Goal: Check status: Check status

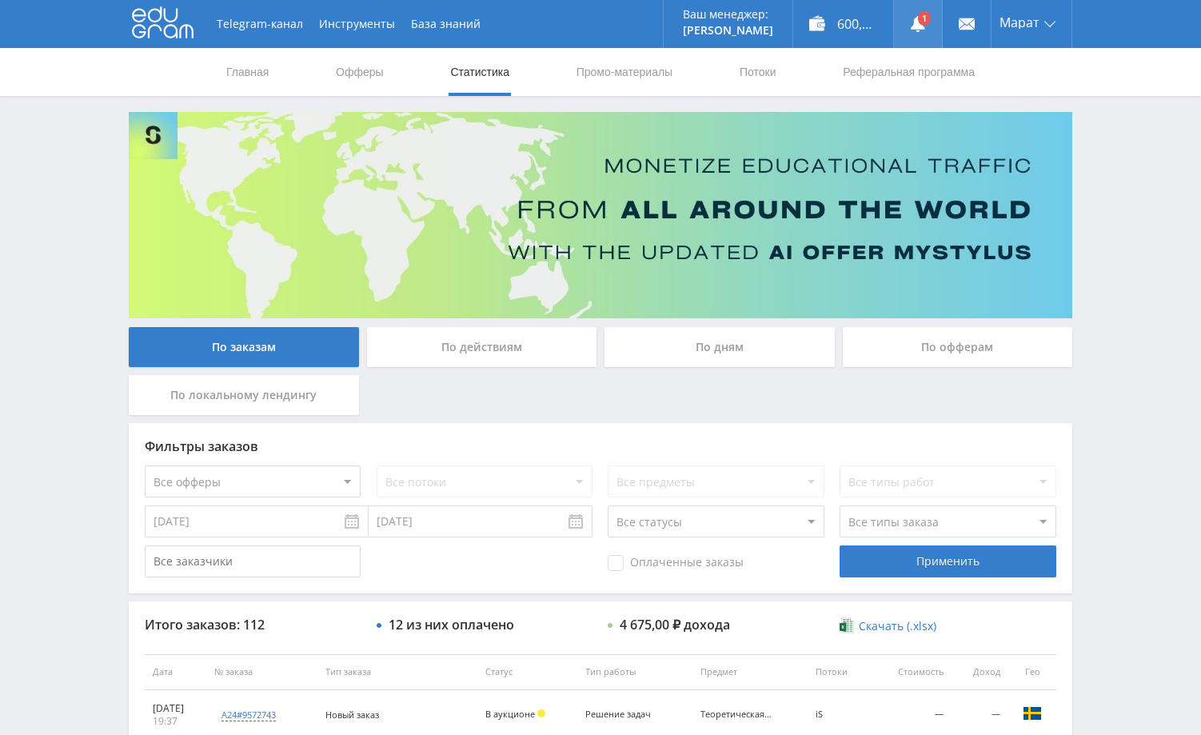
click at [923, 22] on link at bounding box center [918, 24] width 48 height 48
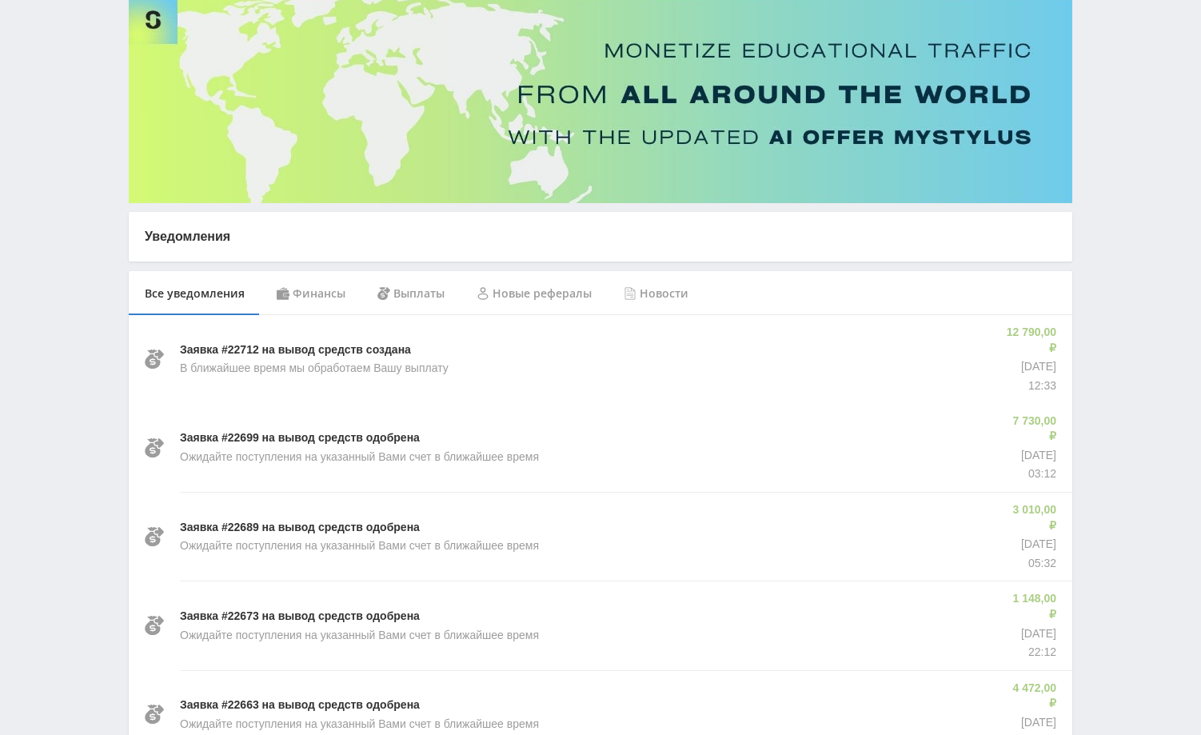
scroll to position [160, 0]
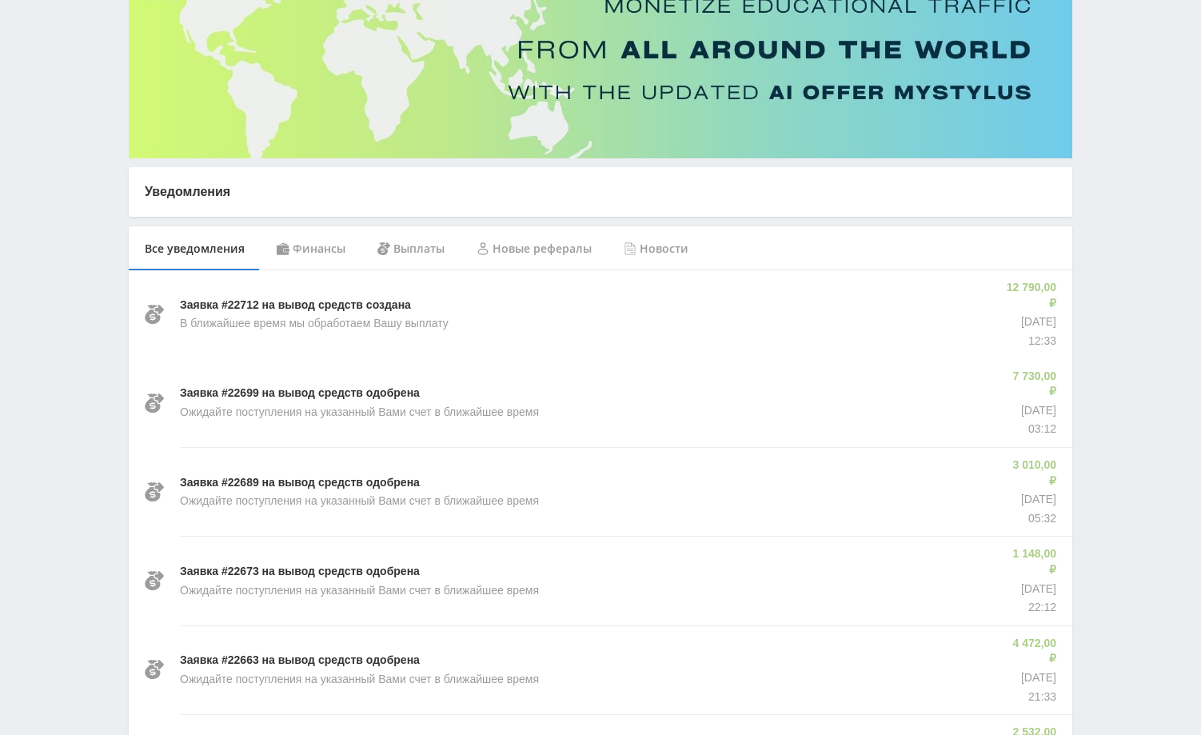
click at [325, 245] on div "Финансы" at bounding box center [311, 248] width 101 height 45
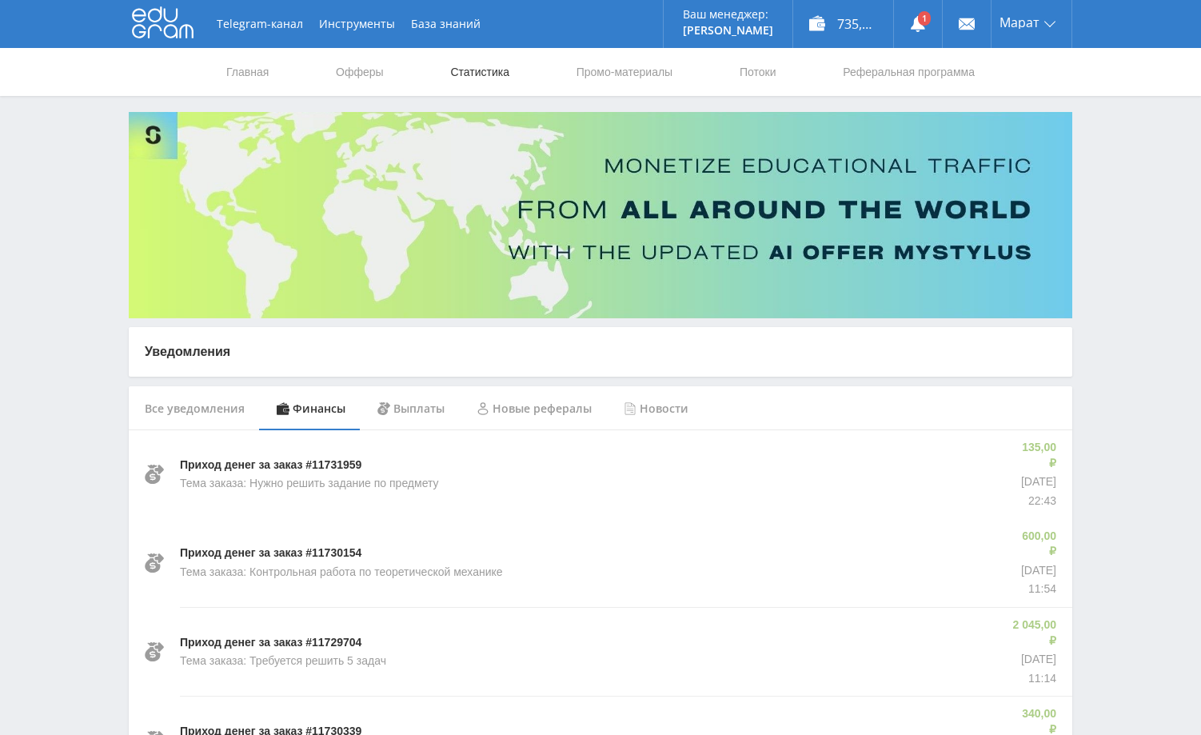
click at [476, 74] on link "Статистика" at bounding box center [479, 72] width 62 height 48
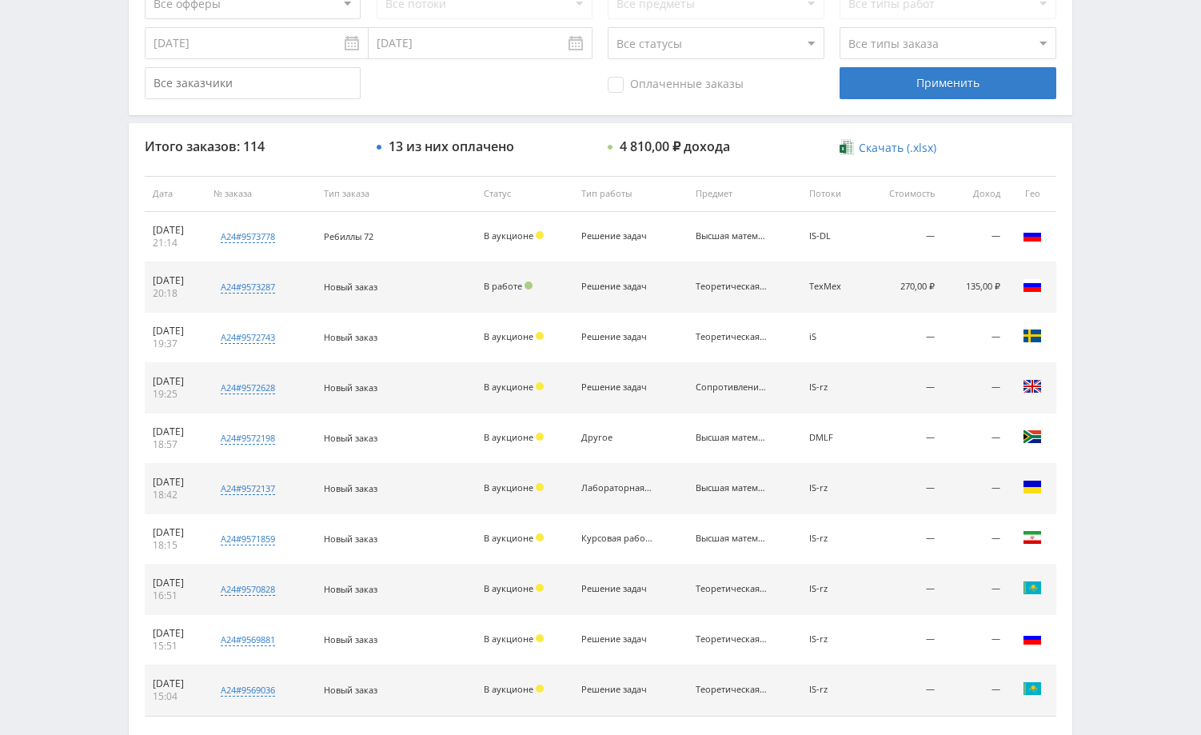
scroll to position [480, 0]
click at [1148, 379] on div "Telegram-канал Инструменты База знаний Ваш менеджер: [PERSON_NAME] Online @edug…" at bounding box center [600, 191] width 1201 height 1342
click at [1147, 369] on div "Telegram-канал Инструменты База знаний Ваш менеджер: [PERSON_NAME] Online @edug…" at bounding box center [600, 191] width 1201 height 1342
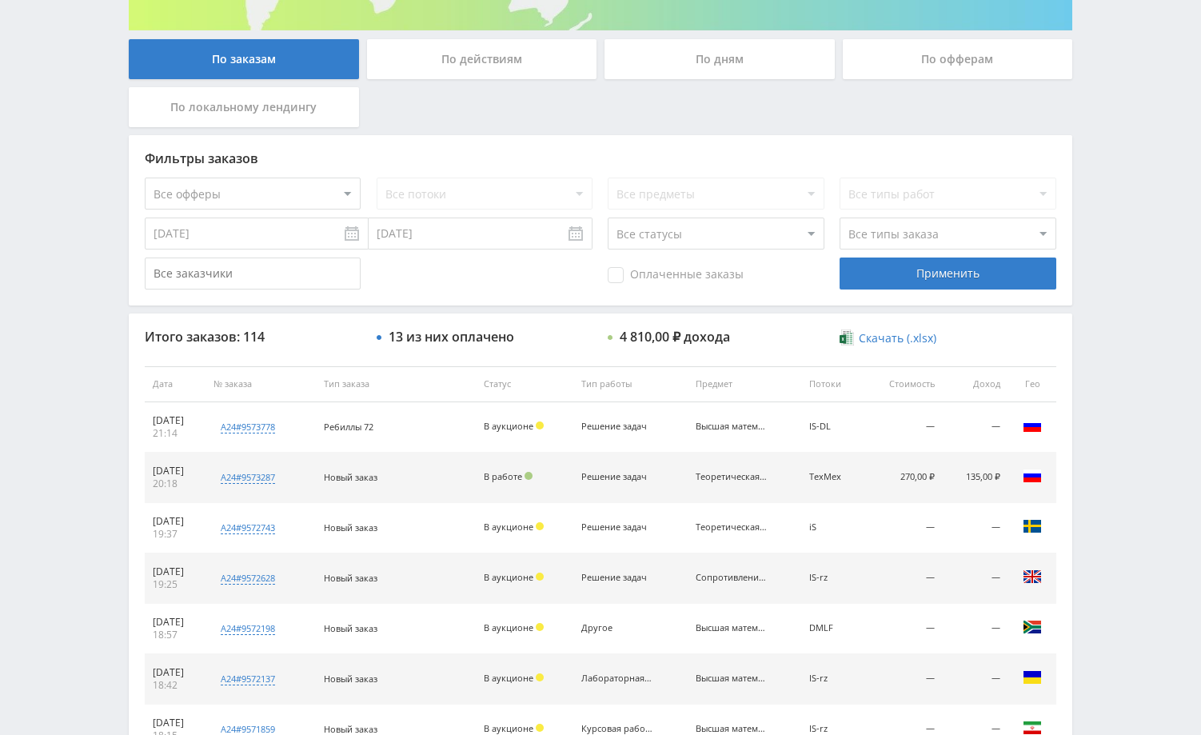
click at [1159, 290] on div "Telegram-канал Инструменты База знаний Ваш менеджер: [PERSON_NAME] Online @edug…" at bounding box center [600, 383] width 1201 height 1342
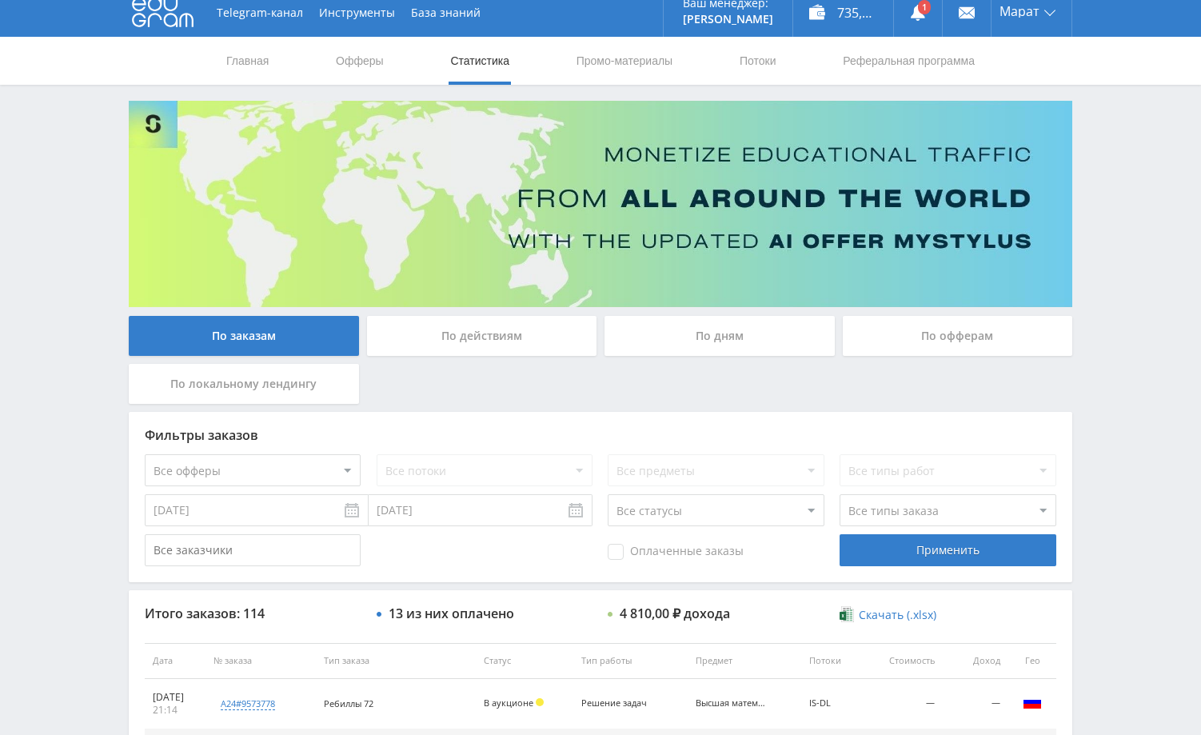
scroll to position [0, 0]
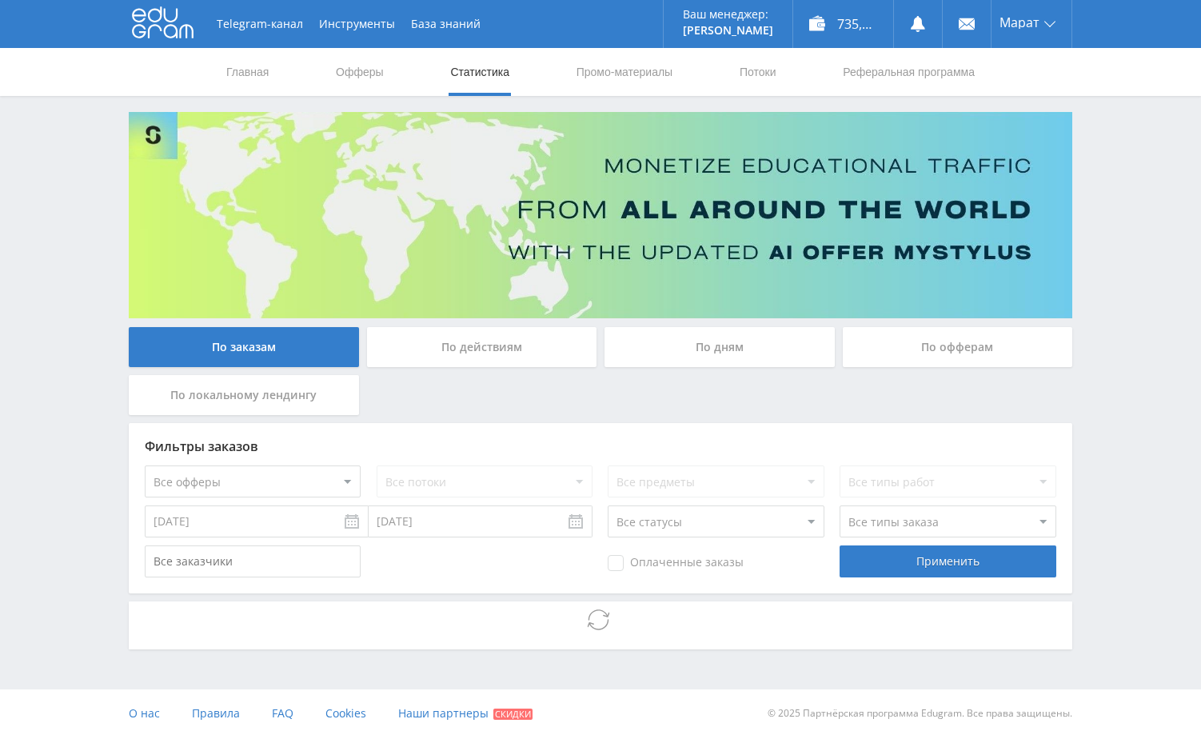
click at [1162, 169] on div "Telegram-канал Инструменты База знаний Ваш менеджер: [PERSON_NAME] Online @edug…" at bounding box center [600, 368] width 1201 height 737
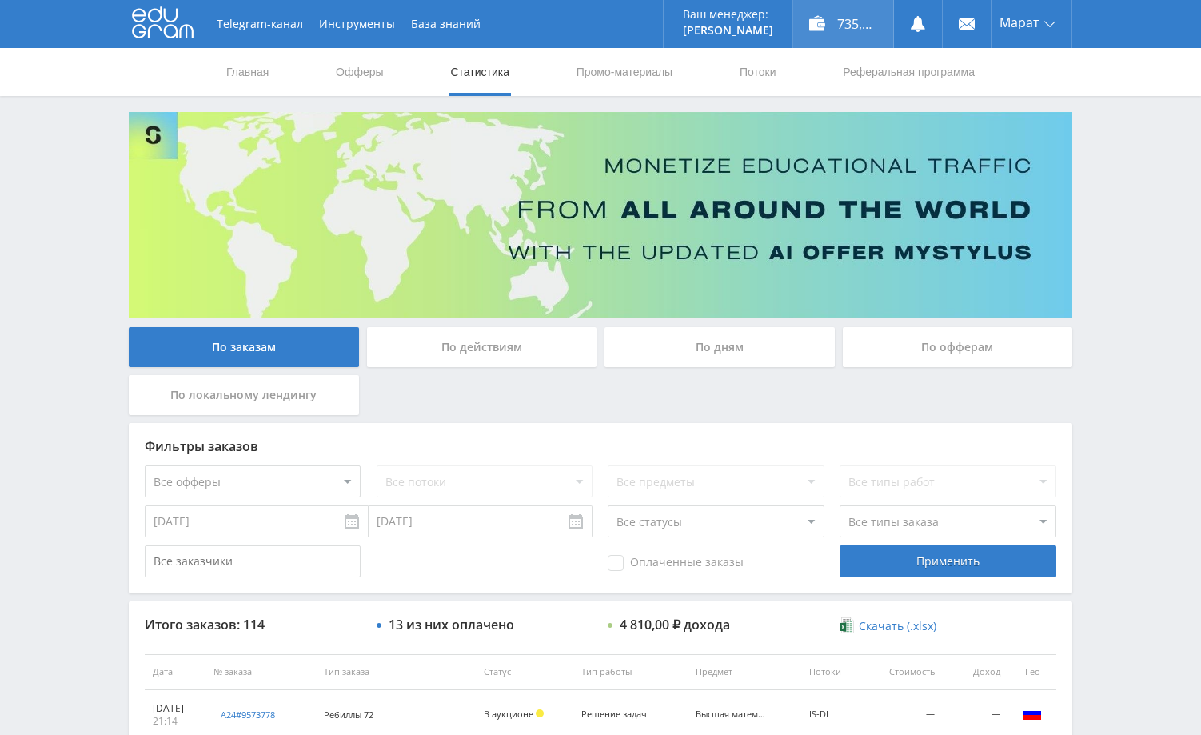
click at [851, 28] on div "735,70 ₽" at bounding box center [843, 24] width 100 height 48
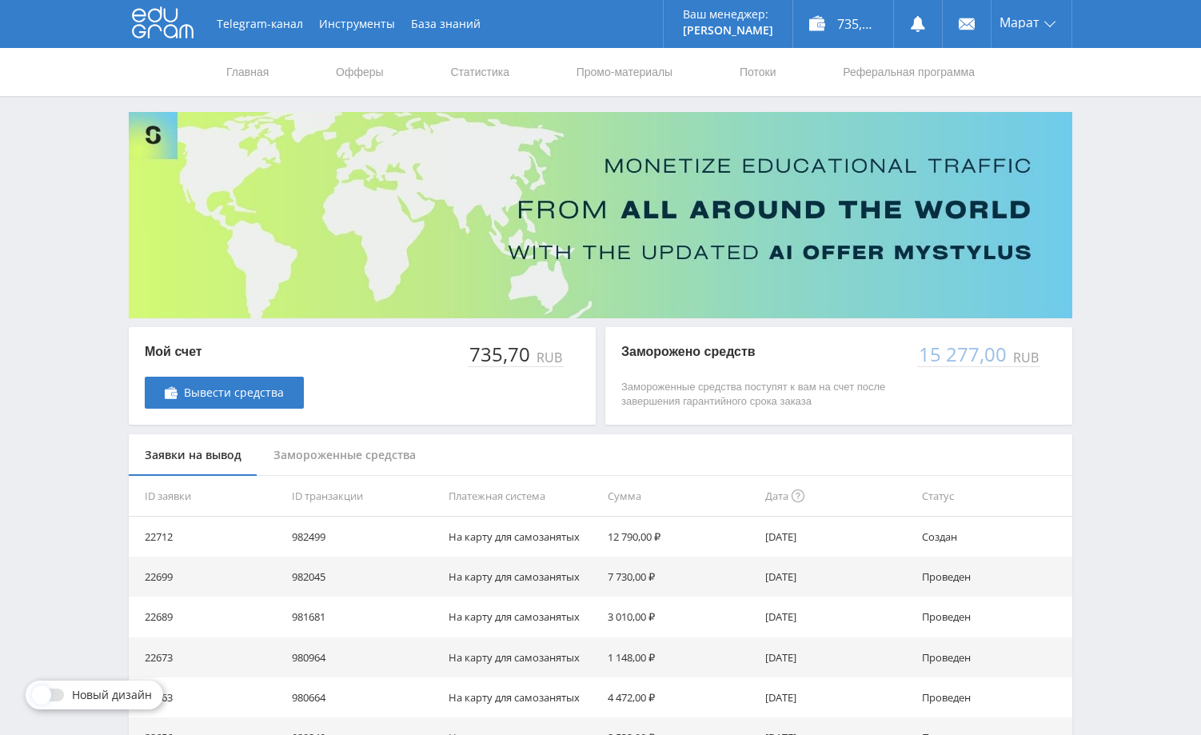
click at [1135, 350] on div "Telegram-канал Инструменты База знаний Ваш менеджер: Alex Alex Online @edugram_…" at bounding box center [600, 518] width 1201 height 1036
click at [473, 70] on link "Статистика" at bounding box center [479, 72] width 62 height 48
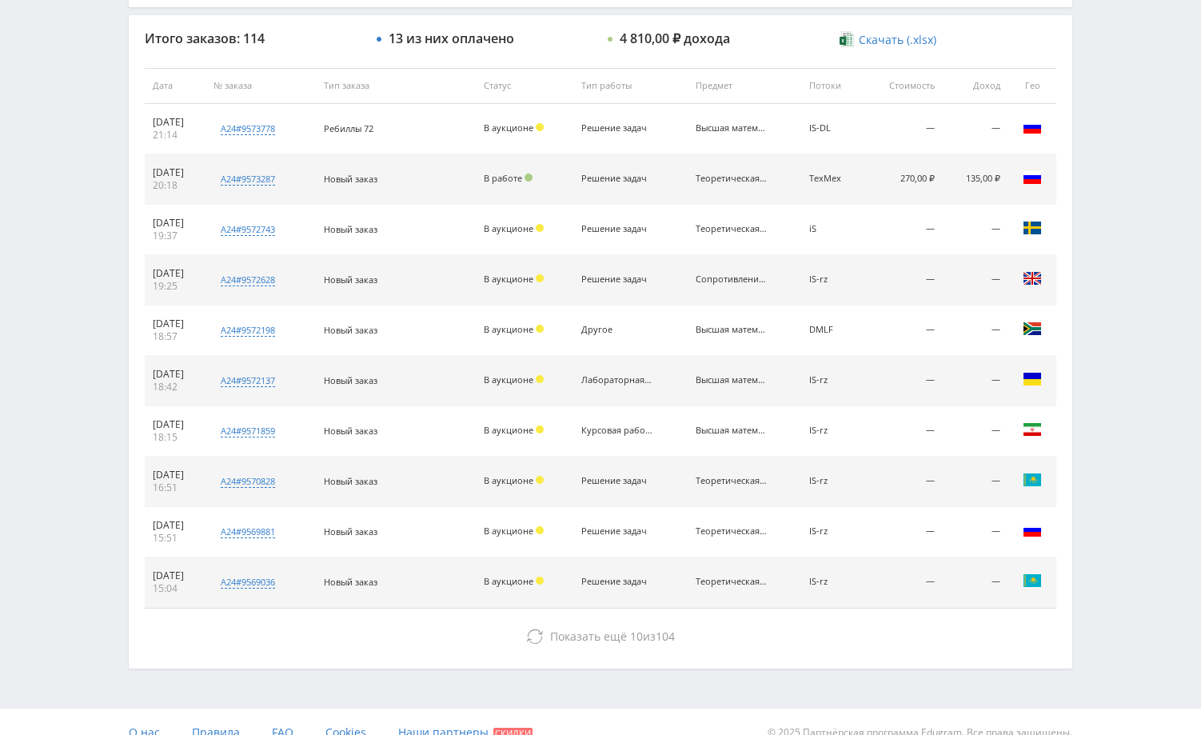
scroll to position [608, 0]
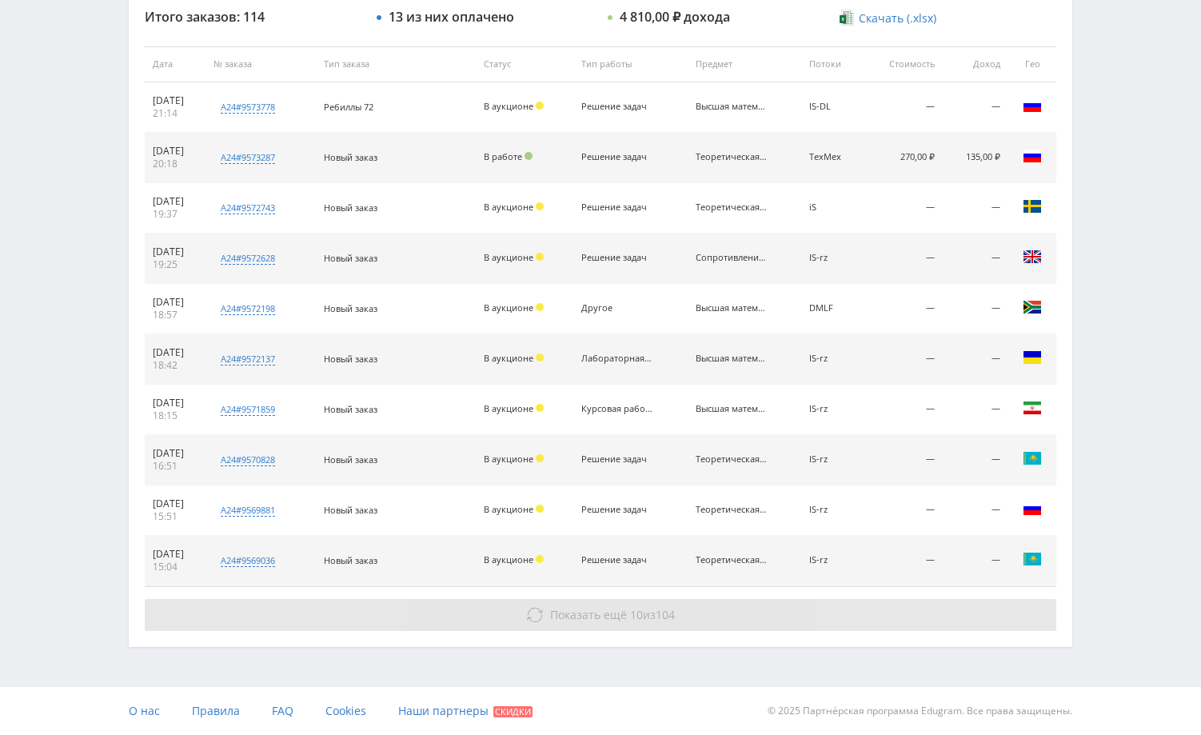
click at [710, 612] on button "Показать ещё 10 из 104" at bounding box center [600, 615] width 911 height 32
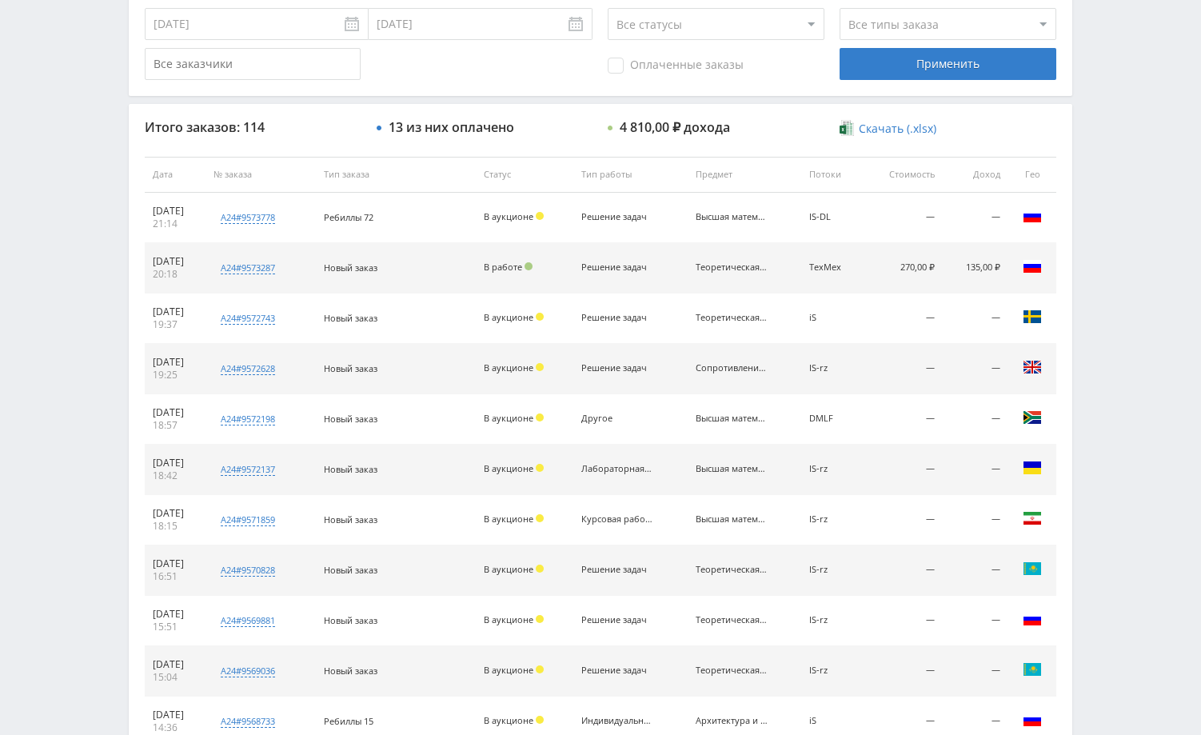
scroll to position [448, 0]
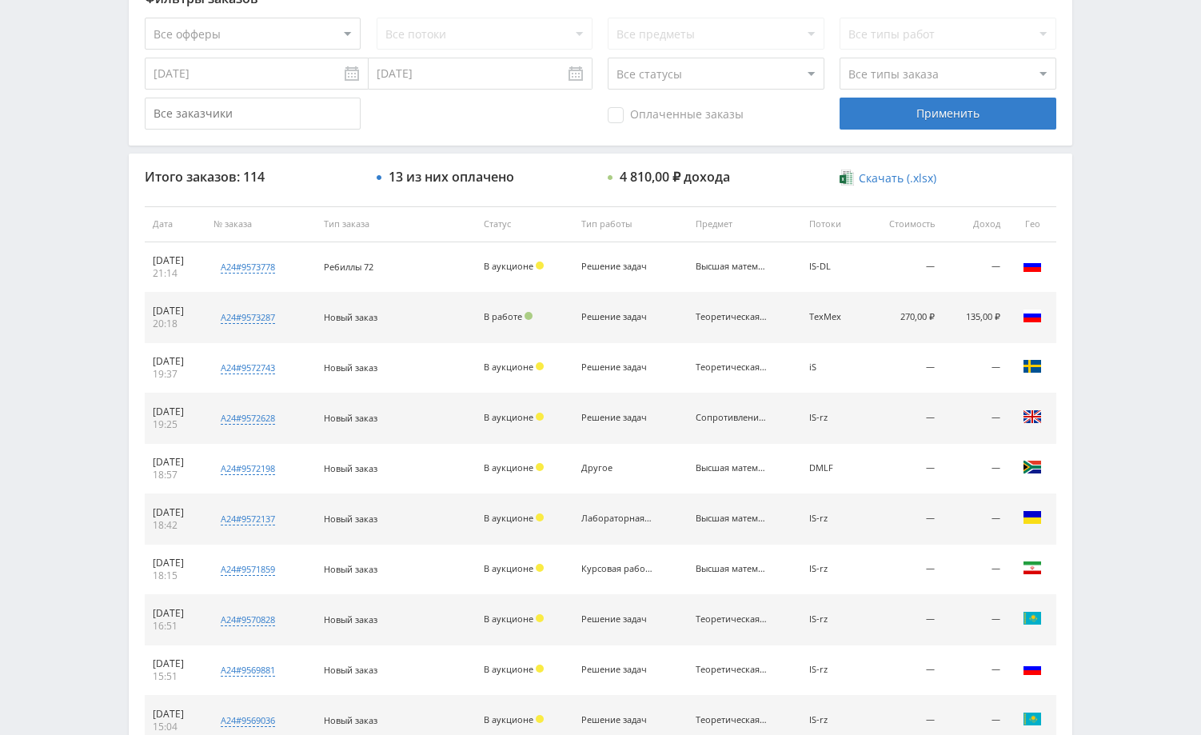
click at [73, 240] on div "Telegram-канал Инструменты База знаний Ваш менеджер: [PERSON_NAME] Online @edug…" at bounding box center [600, 475] width 1201 height 1846
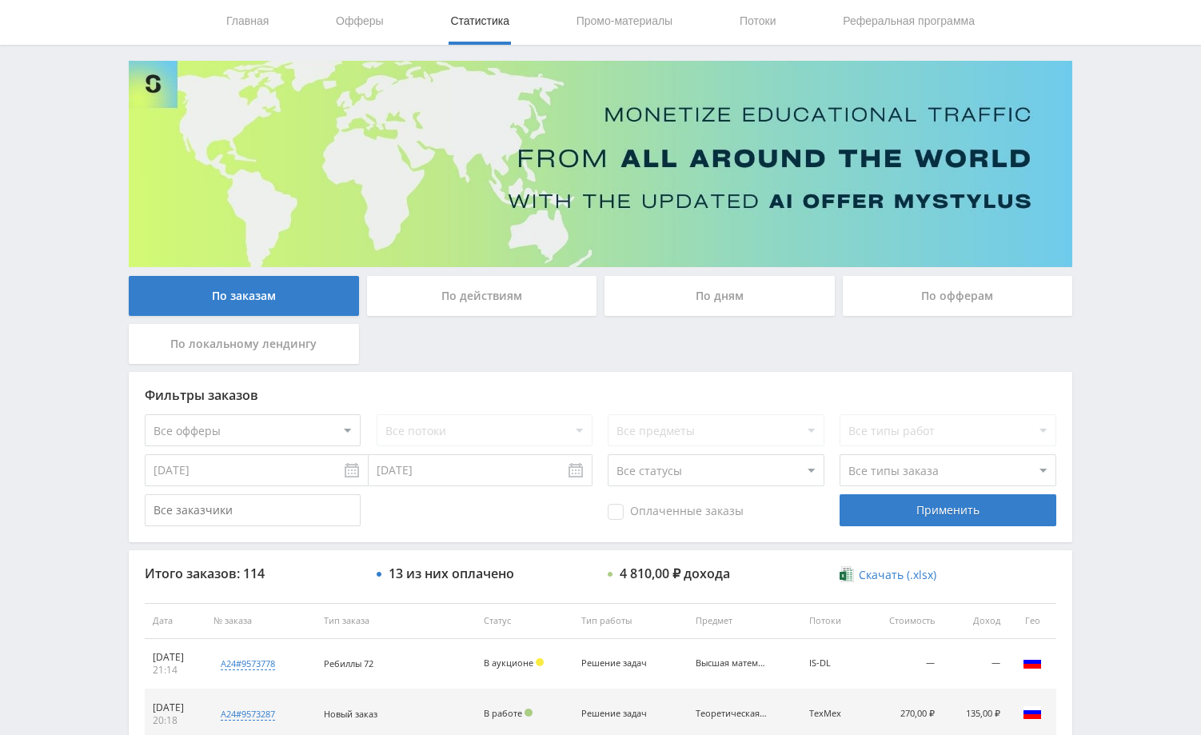
scroll to position [0, 0]
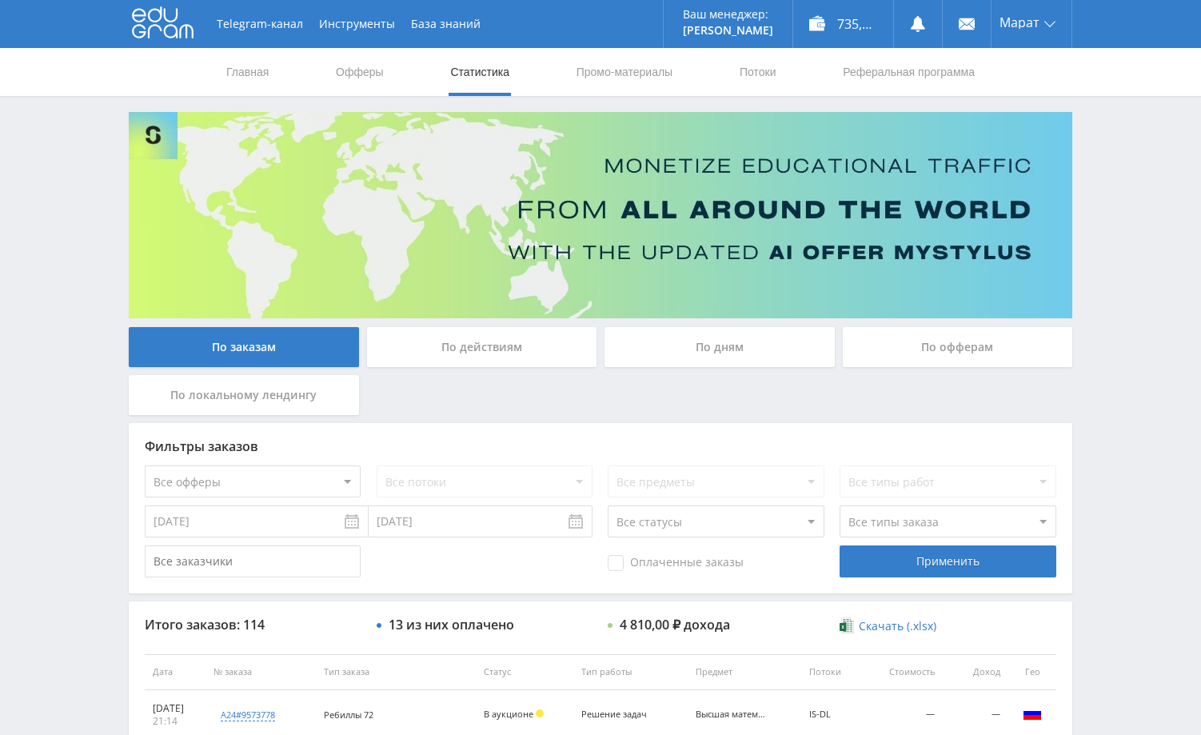
click at [68, 311] on div "Telegram-канал Инструменты База знаний Ваш менеджер: [PERSON_NAME] Online @edug…" at bounding box center [600, 671] width 1201 height 1342
click at [1115, 221] on div "Telegram-канал Инструменты База знаний Ваш менеджер: [PERSON_NAME] Online @edug…" at bounding box center [600, 671] width 1201 height 1342
